Goal: Transaction & Acquisition: Purchase product/service

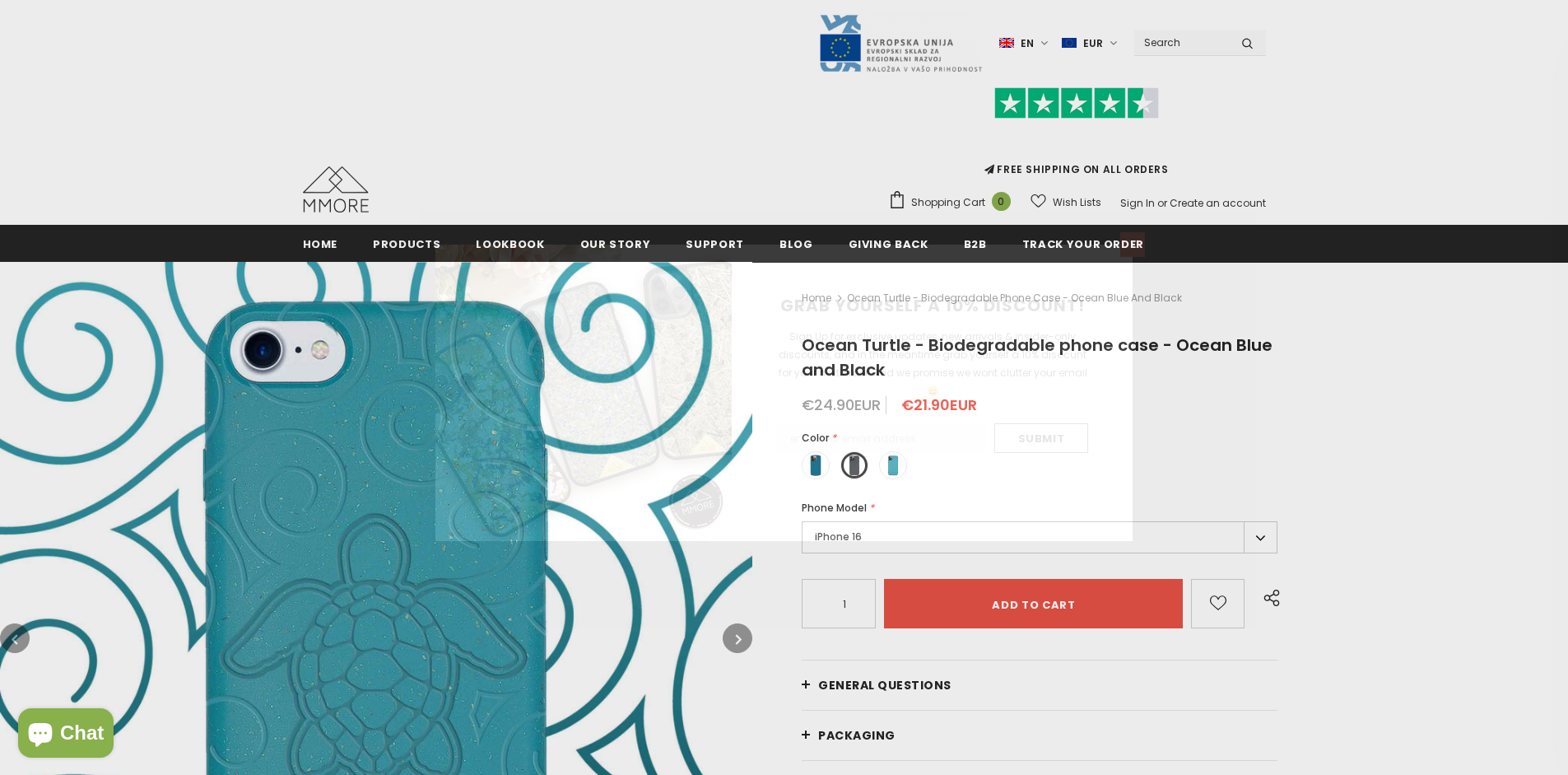
click at [1133, 244] on icon at bounding box center [1133, 245] width 9 height 9
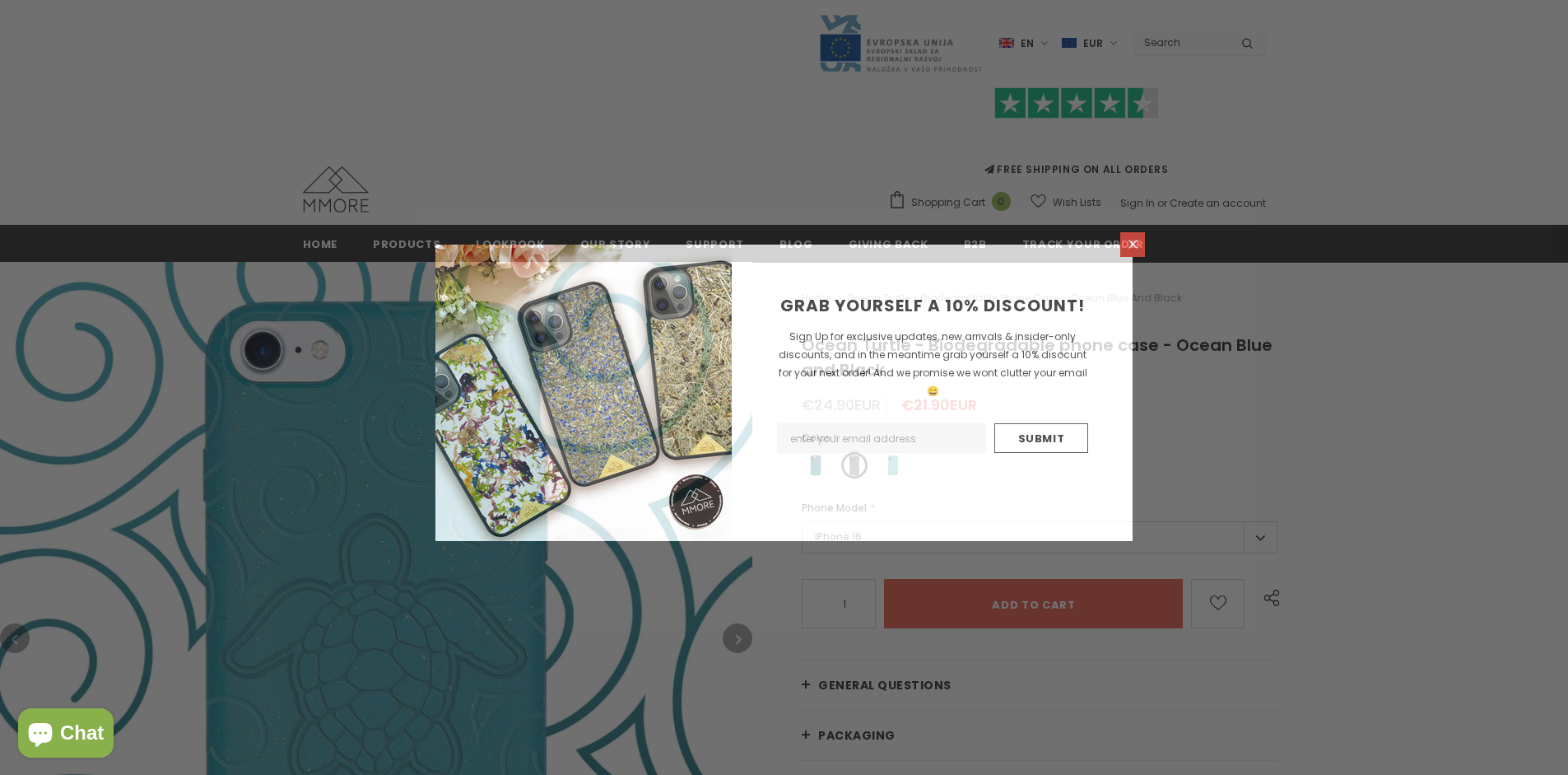
click at [1133, 244] on icon at bounding box center [1133, 245] width 9 height 9
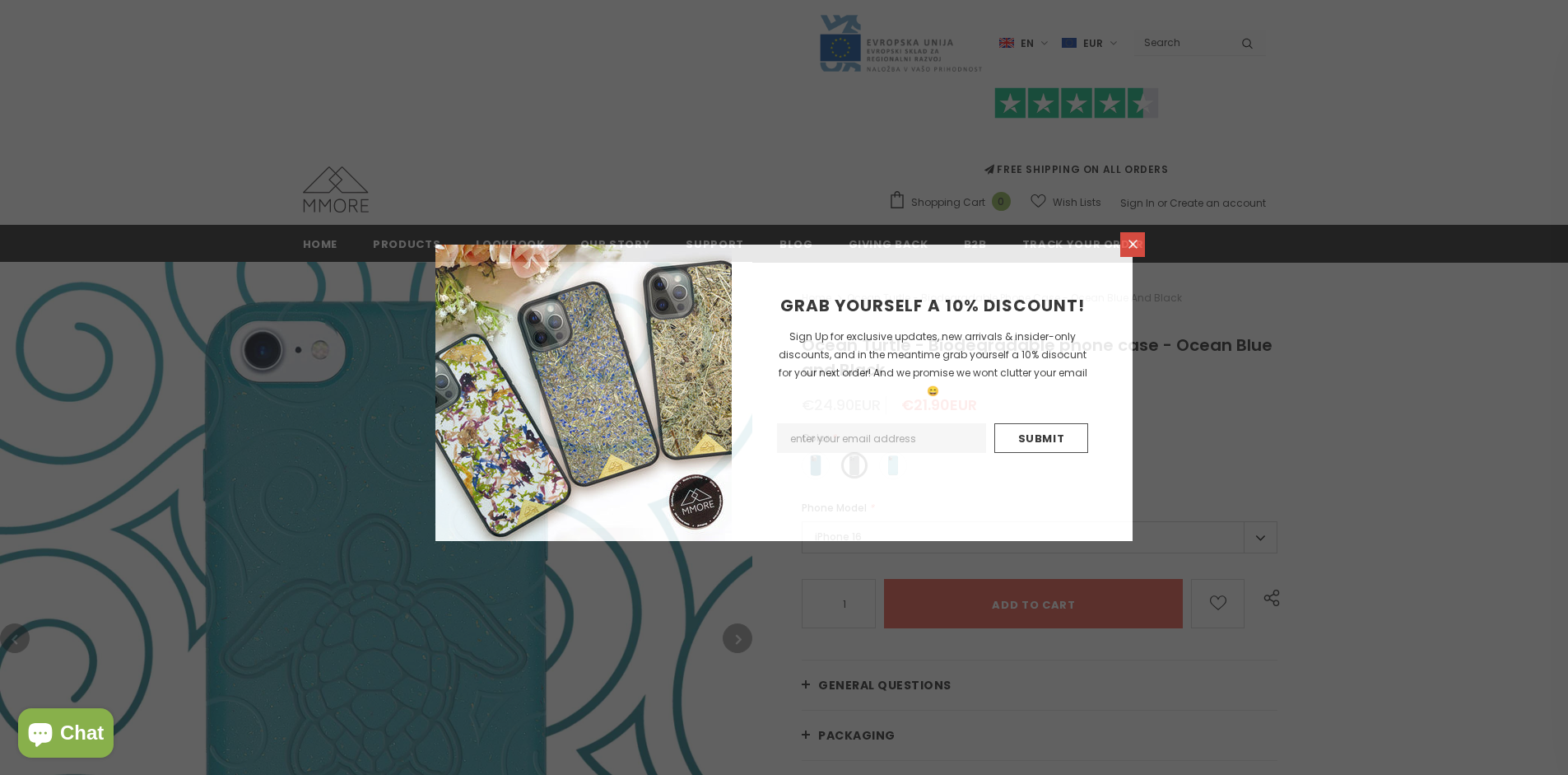
click at [1133, 244] on icon at bounding box center [1133, 245] width 9 height 9
